Goal: Navigation & Orientation: Understand site structure

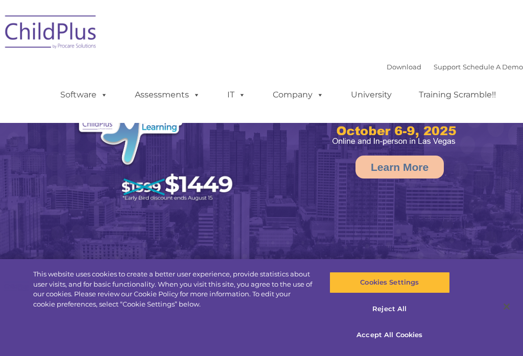
select select "MEDIUM"
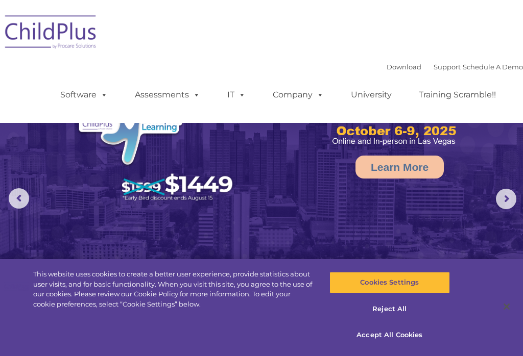
click at [53, 28] on img at bounding box center [51, 33] width 102 height 51
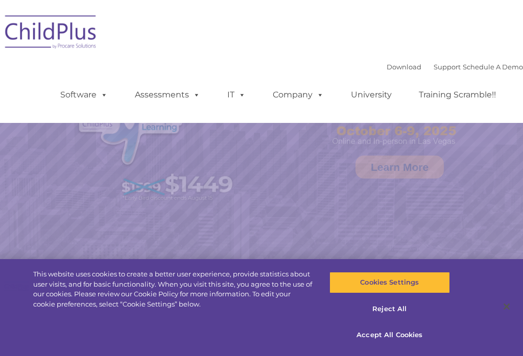
select select "MEDIUM"
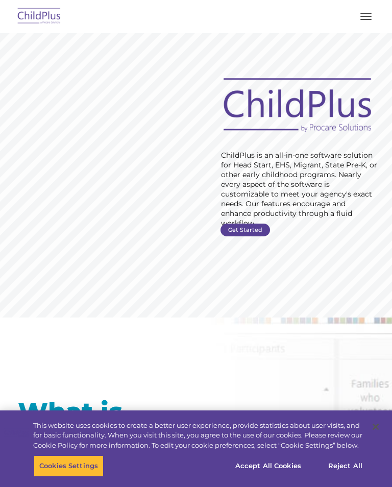
click at [347, 20] on div at bounding box center [195, 16] width 351 height 25
click at [365, 16] on span "button" at bounding box center [365, 16] width 11 height 1
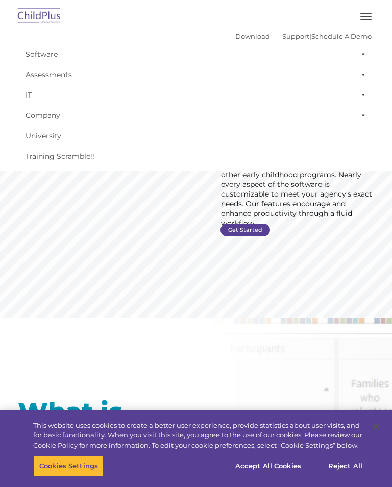
click at [372, 18] on button "button" at bounding box center [365, 16] width 21 height 16
